Goal: Entertainment & Leisure: Consume media (video, audio)

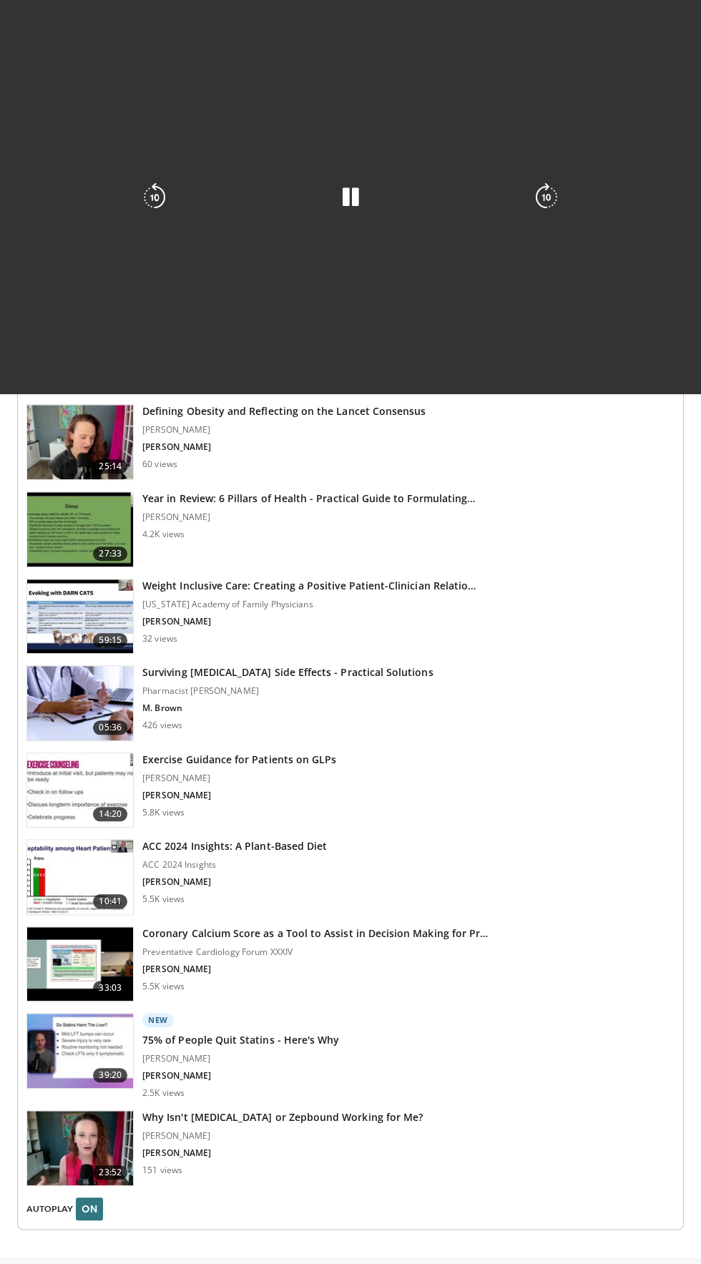
scroll to position [1454, 0]
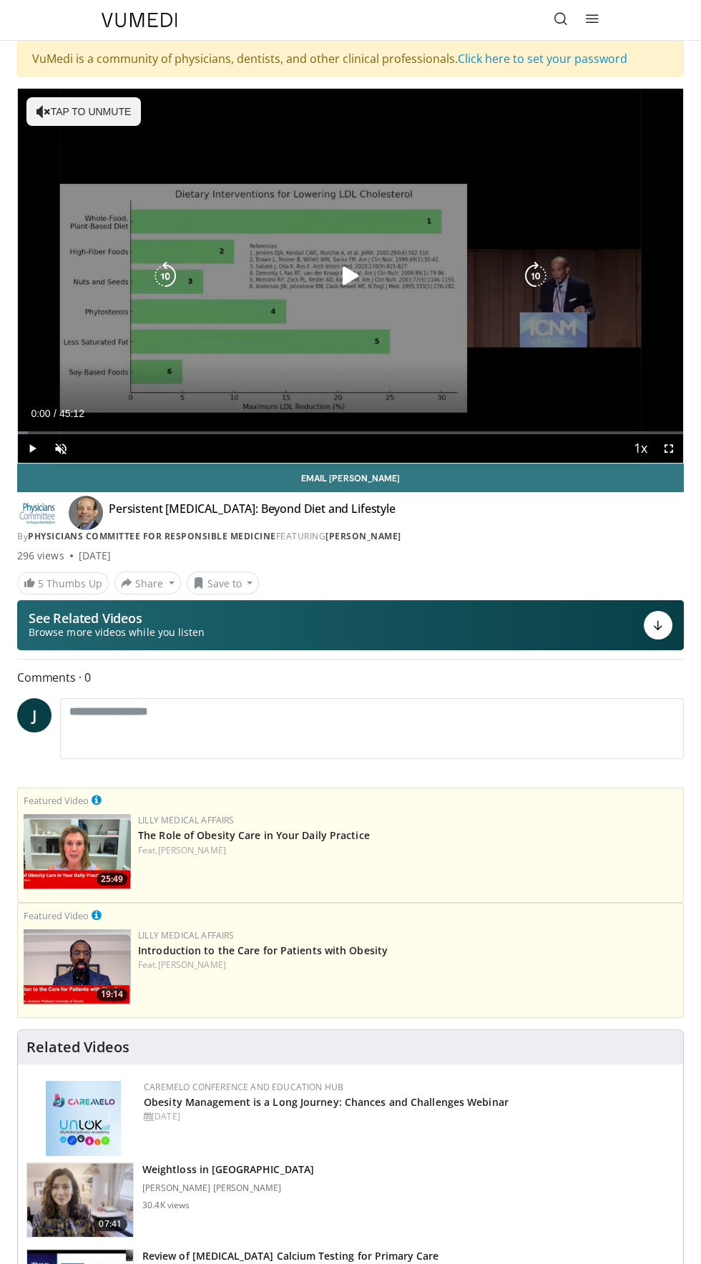
click at [93, 111] on div "10 seconds Tap to unmute" at bounding box center [350, 276] width 665 height 374
click at [356, 314] on div "10 seconds Tap to unmute" at bounding box center [350, 276] width 665 height 374
click at [351, 285] on icon "Video Player" at bounding box center [350, 276] width 29 height 29
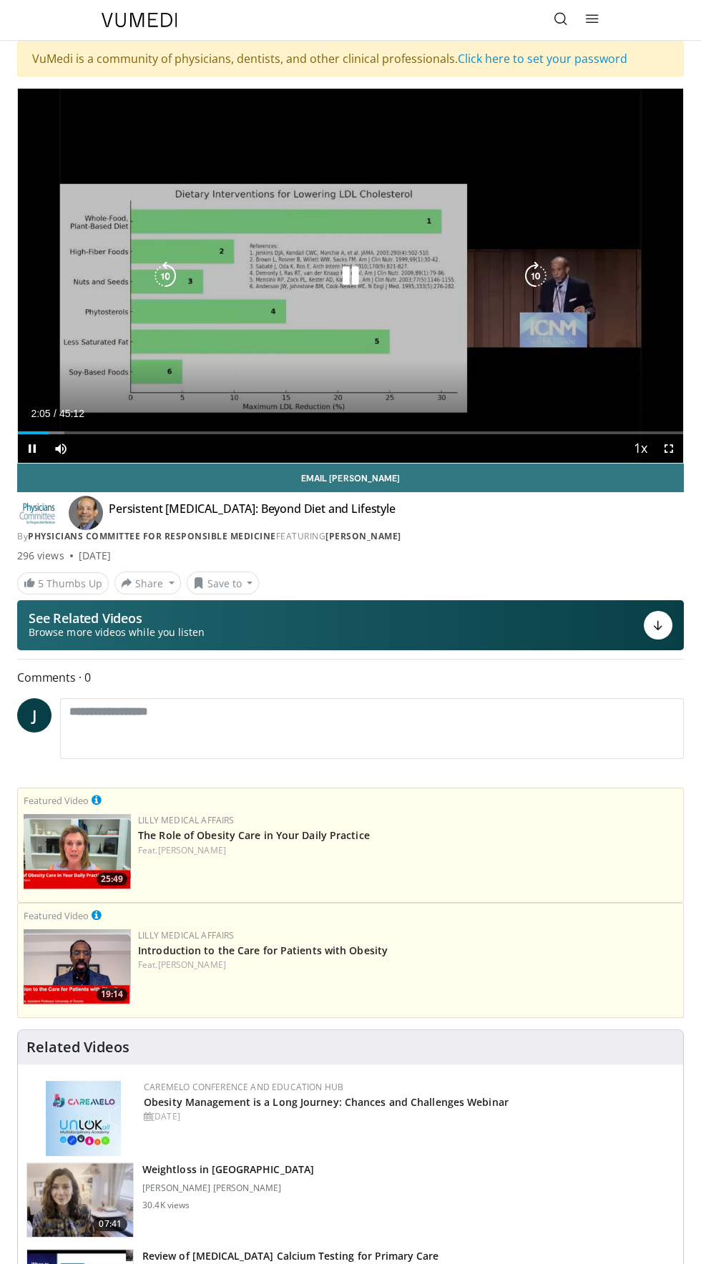
click at [351, 301] on div "10 seconds Tap to unmute" at bounding box center [350, 276] width 665 height 374
